Goal: Task Accomplishment & Management: Use online tool/utility

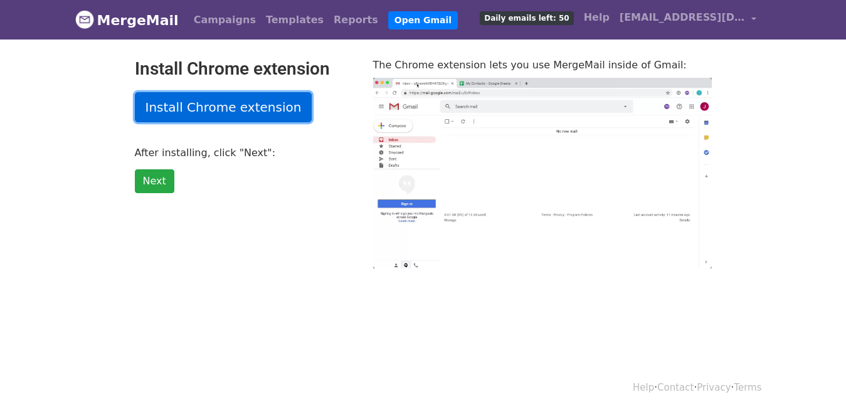
click at [213, 107] on link "Install Chrome extension" at bounding box center [224, 107] width 178 height 30
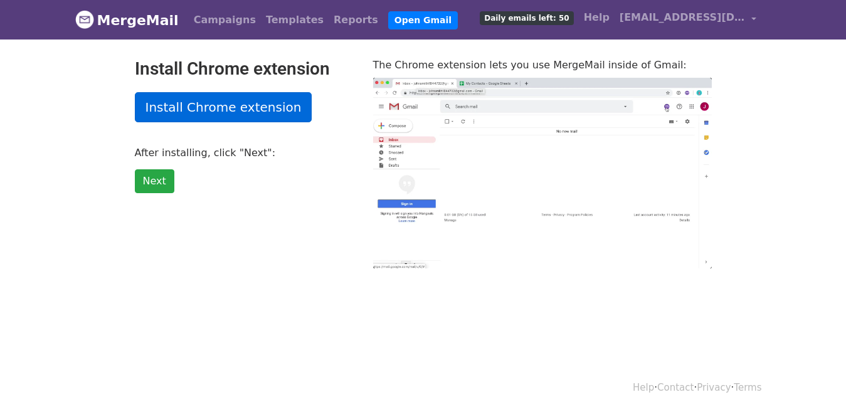
type input "25.63"
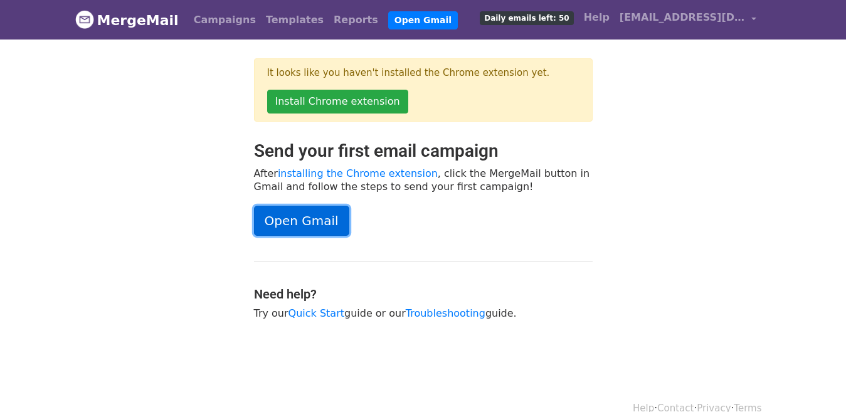
click at [287, 221] on link "Open Gmail" at bounding box center [301, 221] width 95 height 30
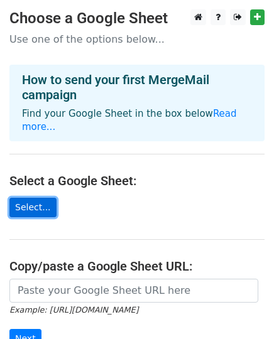
click at [29, 198] on link "Select..." at bounding box center [32, 207] width 47 height 19
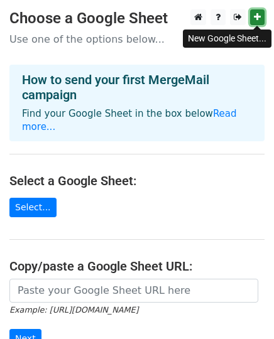
click at [258, 18] on icon at bounding box center [256, 17] width 7 height 9
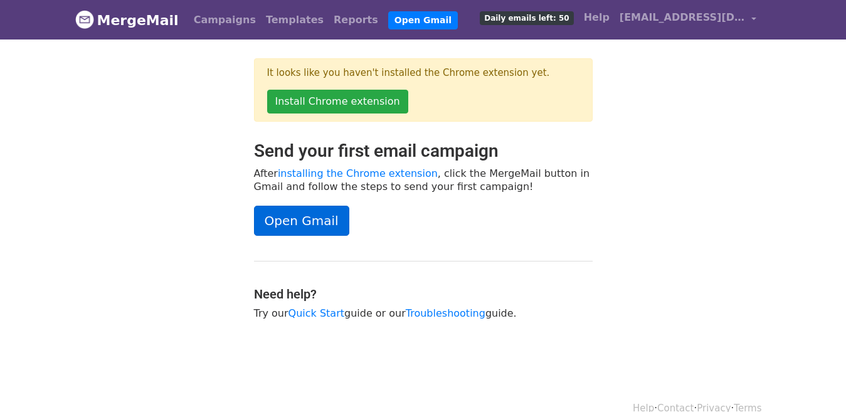
click at [294, 232] on link "Open Gmail" at bounding box center [301, 221] width 95 height 30
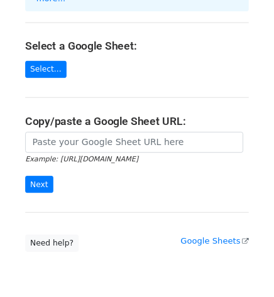
scroll to position [159, 0]
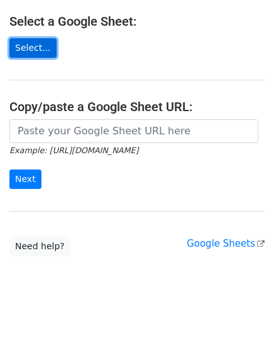
click at [21, 38] on link "Select..." at bounding box center [32, 47] width 47 height 19
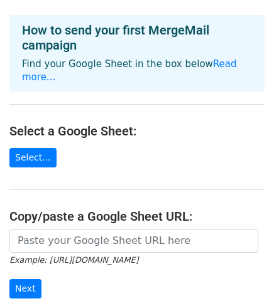
scroll to position [36, 0]
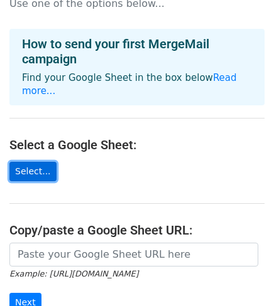
click at [27, 162] on link "Select..." at bounding box center [32, 171] width 47 height 19
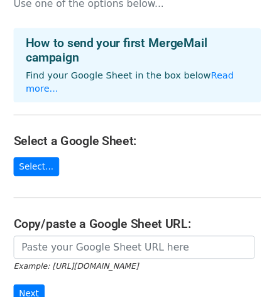
scroll to position [38, 0]
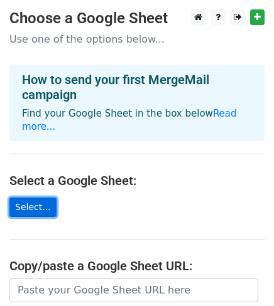
click at [27, 198] on link "Select..." at bounding box center [32, 207] width 47 height 19
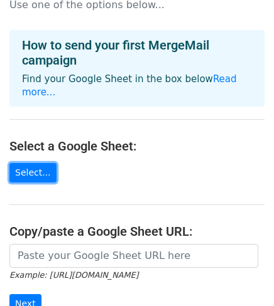
scroll to position [53, 0]
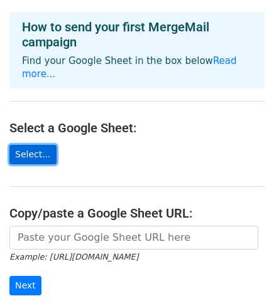
click at [42, 145] on link "Select..." at bounding box center [32, 154] width 47 height 19
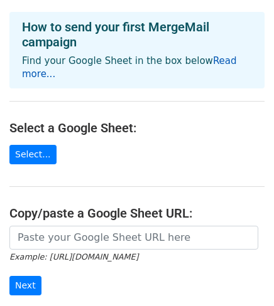
click at [211, 59] on link "Read more..." at bounding box center [129, 67] width 215 height 24
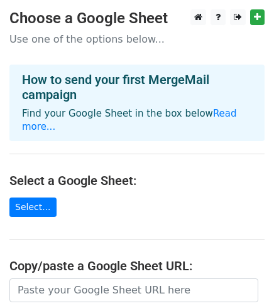
scroll to position [0, 0]
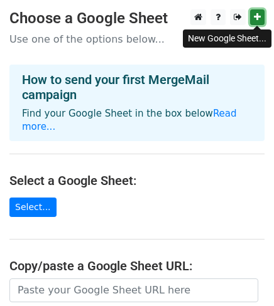
click at [257, 18] on icon at bounding box center [256, 17] width 7 height 9
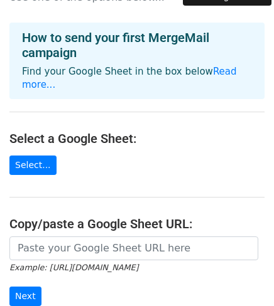
scroll to position [195, 0]
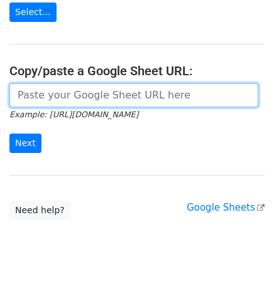
click at [38, 83] on input "url" at bounding box center [133, 95] width 248 height 24
paste input "https://docs.google.com/spreadsheets/d/1hQb_LrvYDqdCrr__inewwfovUwZ9qGASOy77nCN…"
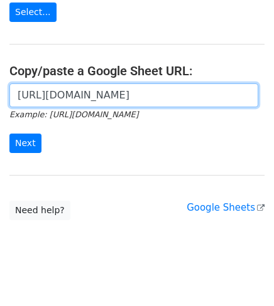
scroll to position [0, 277]
type input "https://docs.google.com/spreadsheets/d/1hQb_LrvYDqdCrr__inewwfovUwZ9qGASOy77nCN…"
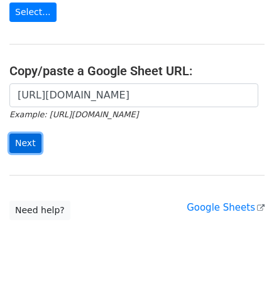
scroll to position [0, 0]
click at [23, 134] on input "Next" at bounding box center [25, 143] width 32 height 19
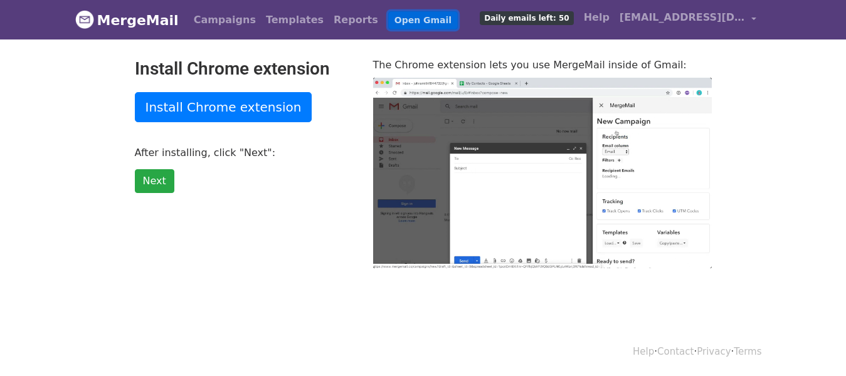
click at [388, 18] on link "Open Gmail" at bounding box center [423, 20] width 70 height 18
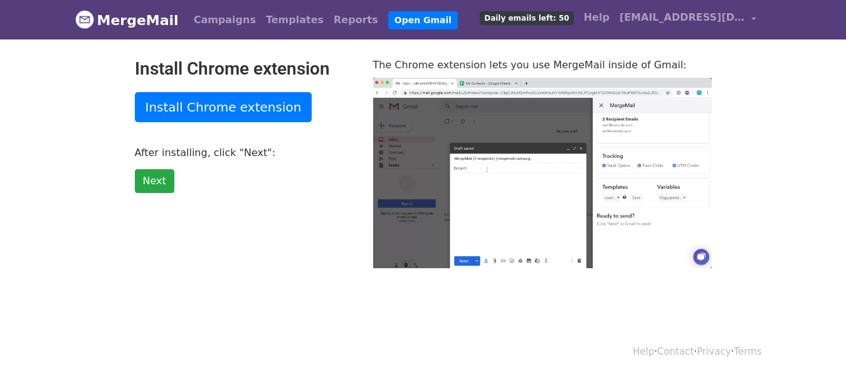
type input "83.82"
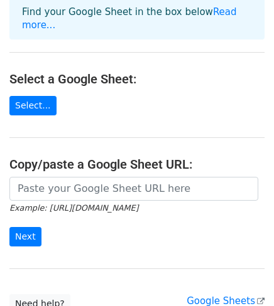
scroll to position [107, 0]
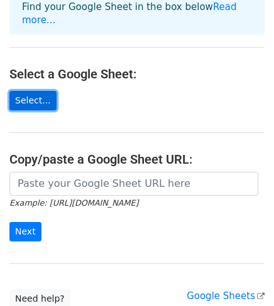
click at [13, 91] on link "Select..." at bounding box center [32, 100] width 47 height 19
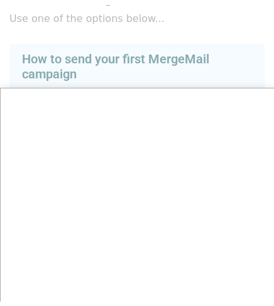
scroll to position [0, 0]
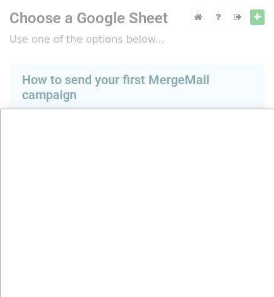
click at [258, 19] on div at bounding box center [137, 251] width 274 height 502
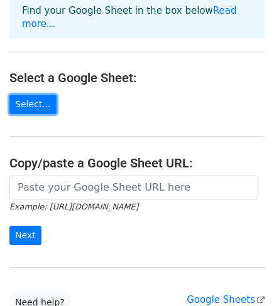
scroll to position [159, 0]
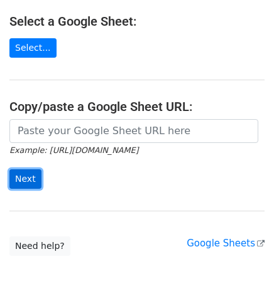
click at [23, 169] on input "Next" at bounding box center [25, 178] width 32 height 19
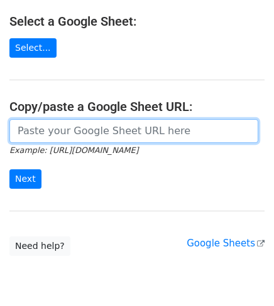
click at [55, 119] on input "url" at bounding box center [133, 131] width 248 height 24
click at [47, 119] on input "url" at bounding box center [133, 131] width 248 height 24
paste input "[URL][DOMAIN_NAME]"
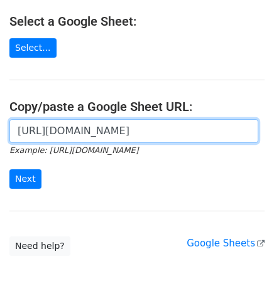
scroll to position [0, 277]
type input "[URL][DOMAIN_NAME]"
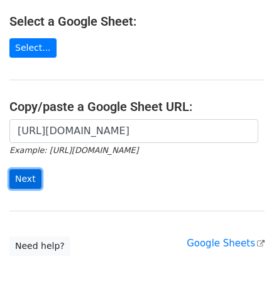
click at [26, 169] on input "Next" at bounding box center [25, 178] width 32 height 19
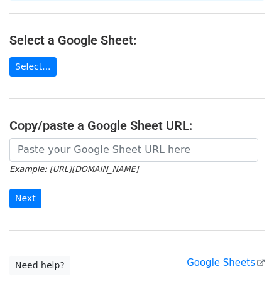
scroll to position [213, 0]
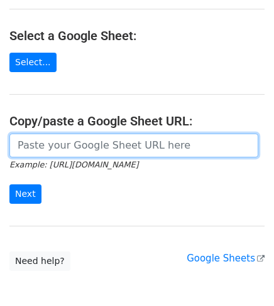
click at [55, 134] on input "url" at bounding box center [133, 146] width 248 height 24
paste input "https://docs.google.com/spreadsheets/d/1hQb_LrvYDqdCrr__inewwfovUwZ9qGASOy77nCN…"
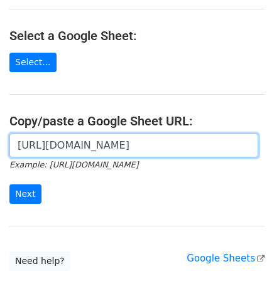
scroll to position [0, 0]
drag, startPoint x: 249, startPoint y: 118, endPoint x: -7, endPoint y: 117, distance: 256.0
click at [0, 117] on html "× Your current MergeMail user ( info@logtag-jordan.com ) cannot access this Goo…" at bounding box center [137, 79] width 274 height 584
type input "[URL][DOMAIN_NAME]"
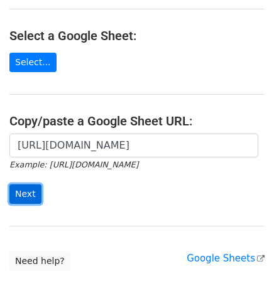
click at [19, 184] on input "Next" at bounding box center [25, 193] width 32 height 19
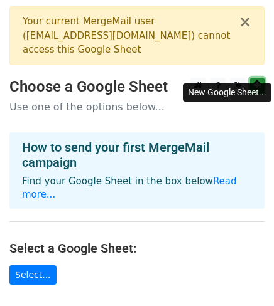
click at [257, 81] on icon at bounding box center [256, 85] width 7 height 9
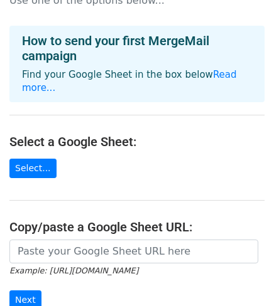
scroll to position [213, 0]
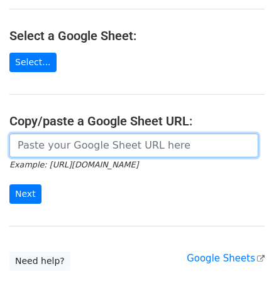
click at [57, 134] on input "url" at bounding box center [133, 146] width 248 height 24
paste input "[URL][DOMAIN_NAME]"
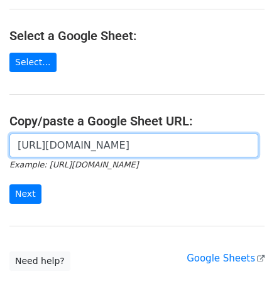
scroll to position [0, 277]
type input "[URL][DOMAIN_NAME]"
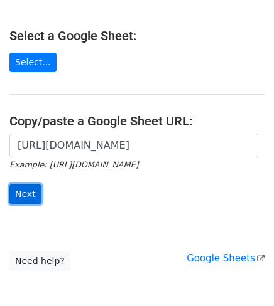
scroll to position [0, 0]
click at [29, 184] on input "Next" at bounding box center [25, 193] width 32 height 19
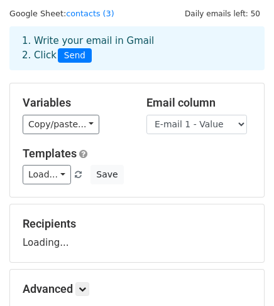
scroll to position [53, 0]
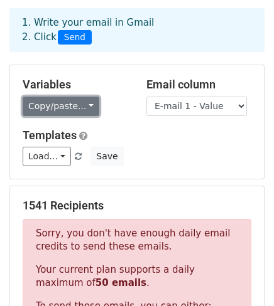
click at [82, 106] on link "Copy/paste..." at bounding box center [61, 106] width 77 height 19
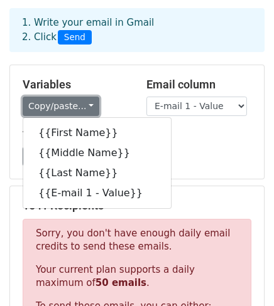
click at [82, 106] on link "Copy/paste..." at bounding box center [61, 106] width 77 height 19
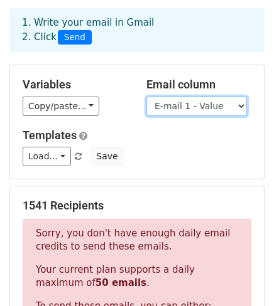
click at [238, 105] on select "First Name Middle Name Last Name E-mail 1 - Value" at bounding box center [196, 106] width 100 height 19
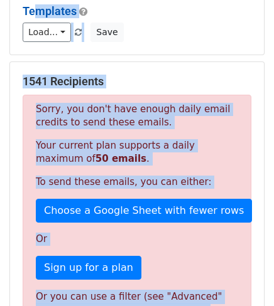
scroll to position [167, 0]
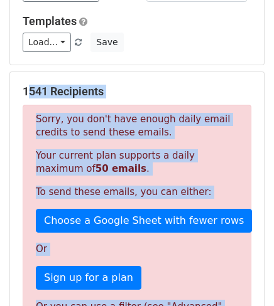
drag, startPoint x: 159, startPoint y: 17, endPoint x: 23, endPoint y: 92, distance: 156.1
click at [23, 92] on div "1541 Recipients Sorry, you don't have enough daily email credits to send these …" at bounding box center [137, 249] width 228 height 328
click at [25, 94] on h5 "1541 Recipients" at bounding box center [137, 92] width 228 height 14
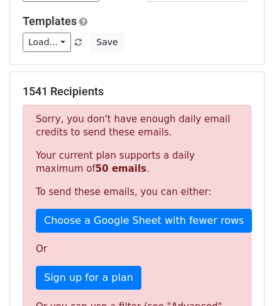
drag, startPoint x: 22, startPoint y: 78, endPoint x: 169, endPoint y: 252, distance: 228.4
click at [169, 252] on div "1541 Recipients Sorry, you don't have enough daily email credits to send these …" at bounding box center [136, 248] width 253 height 353
click at [79, 247] on p "Or" at bounding box center [137, 249] width 202 height 13
click at [216, 90] on h5 "1541 Recipients" at bounding box center [137, 92] width 228 height 14
click at [191, 194] on p "To send these emails, you can either:" at bounding box center [137, 192] width 202 height 13
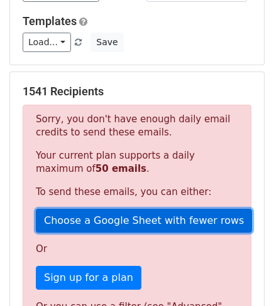
click at [207, 220] on link "Choose a Google Sheet with fewer rows" at bounding box center [144, 221] width 216 height 24
